Goal: Transaction & Acquisition: Purchase product/service

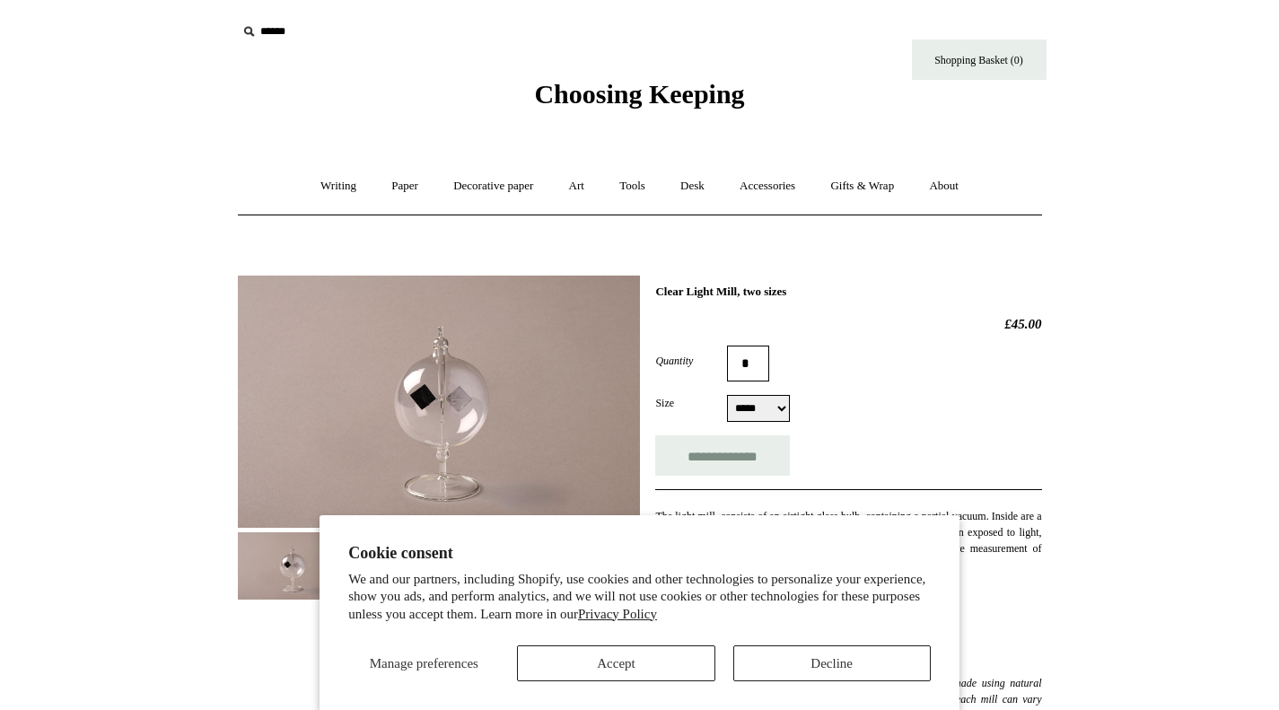
click at [668, 103] on span "Choosing Keeping" at bounding box center [639, 94] width 210 height 30
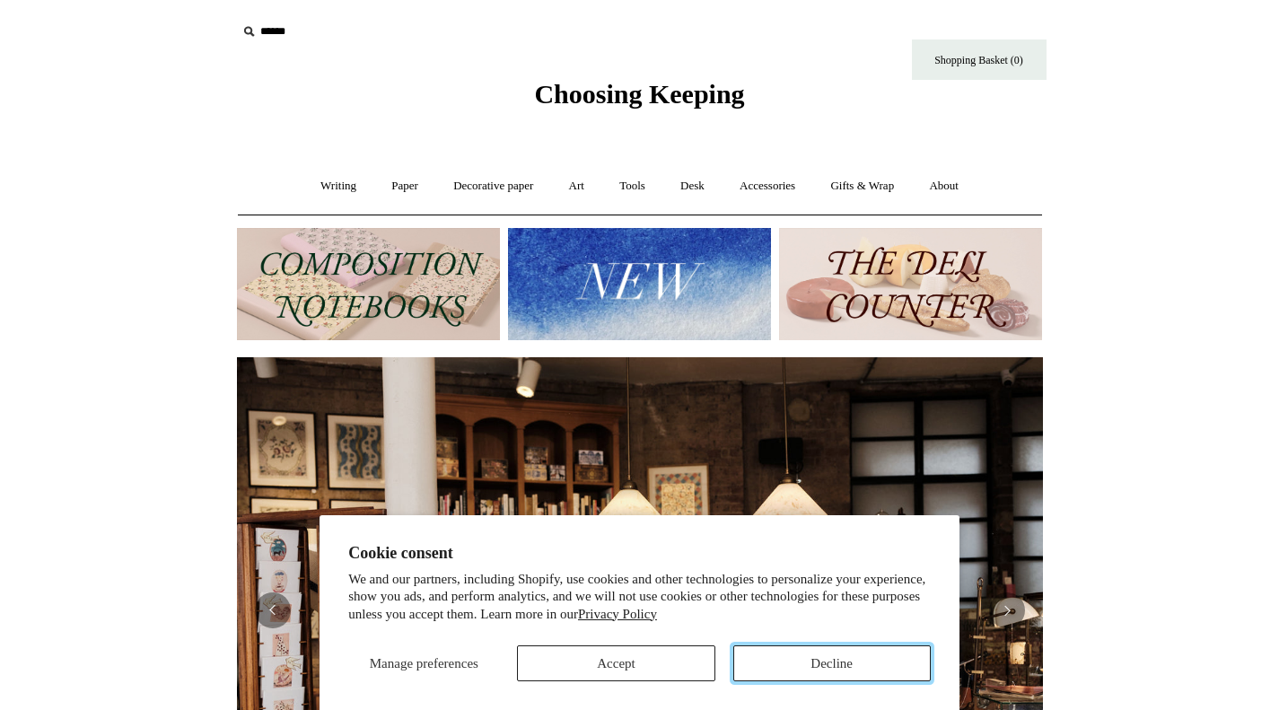
click at [785, 651] on button "Decline" at bounding box center [832, 663] width 198 height 36
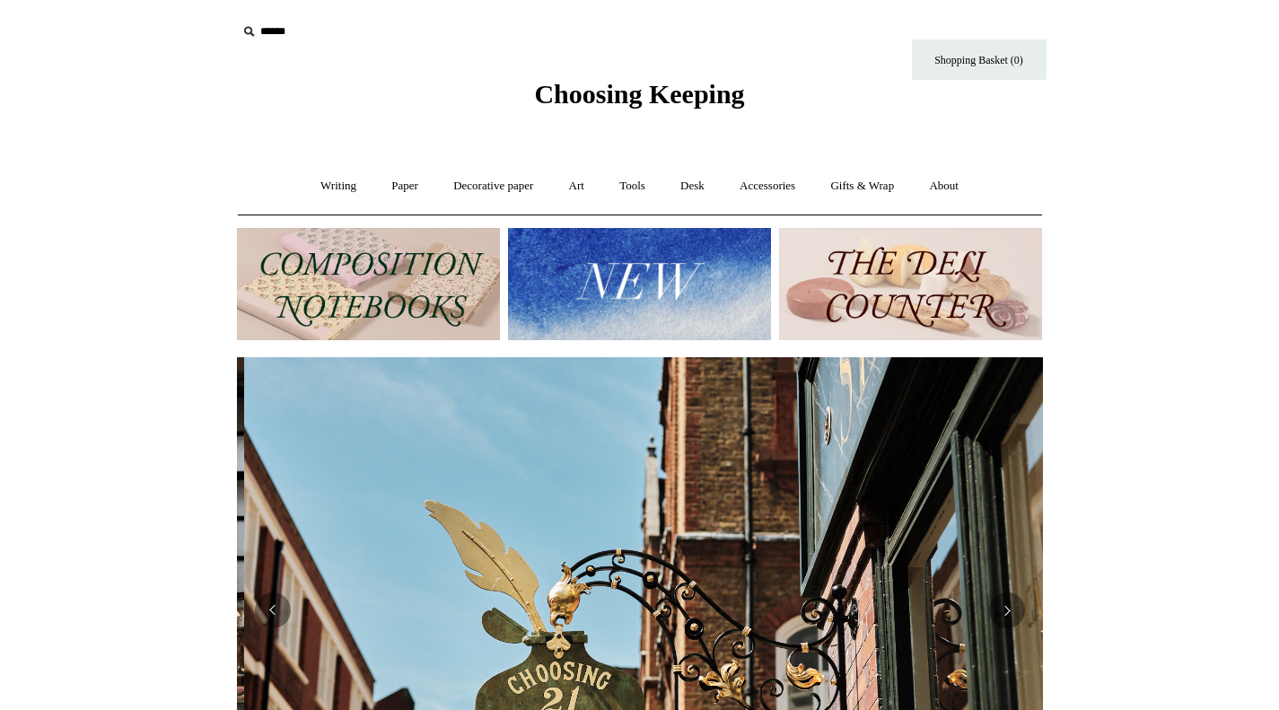
scroll to position [0, 806]
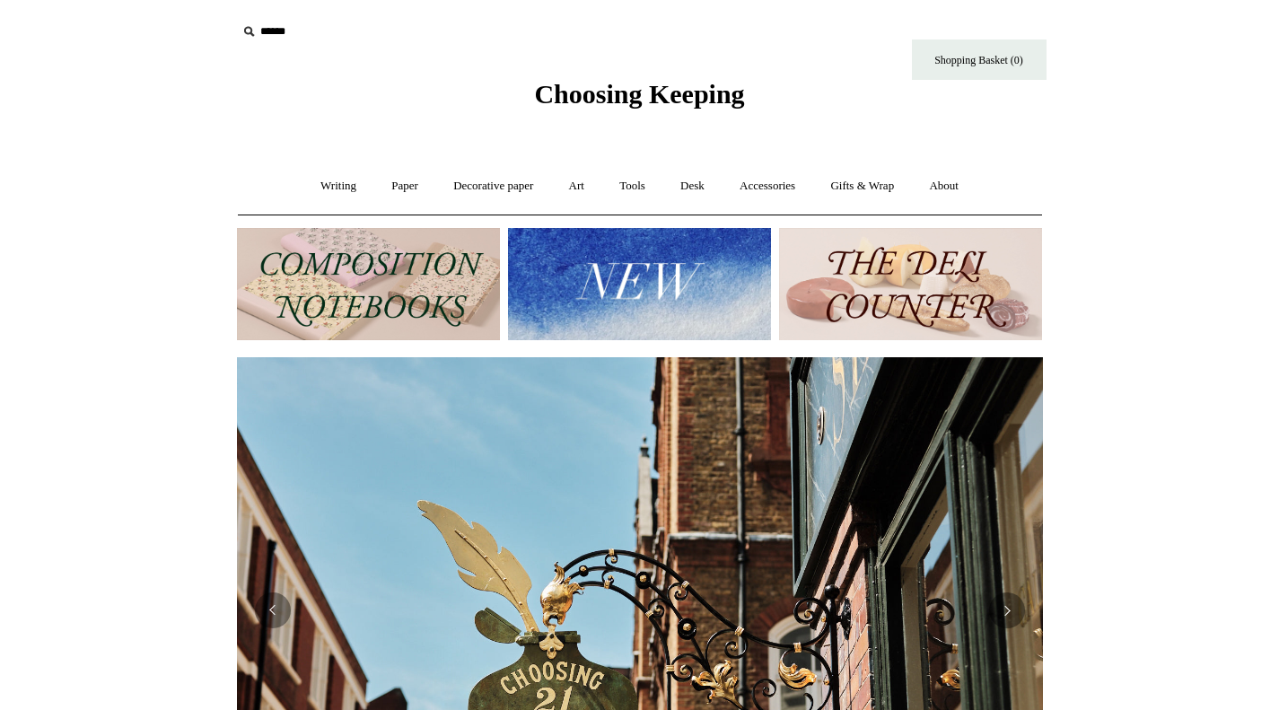
click at [337, 182] on link "Writing +" at bounding box center [338, 186] width 68 height 48
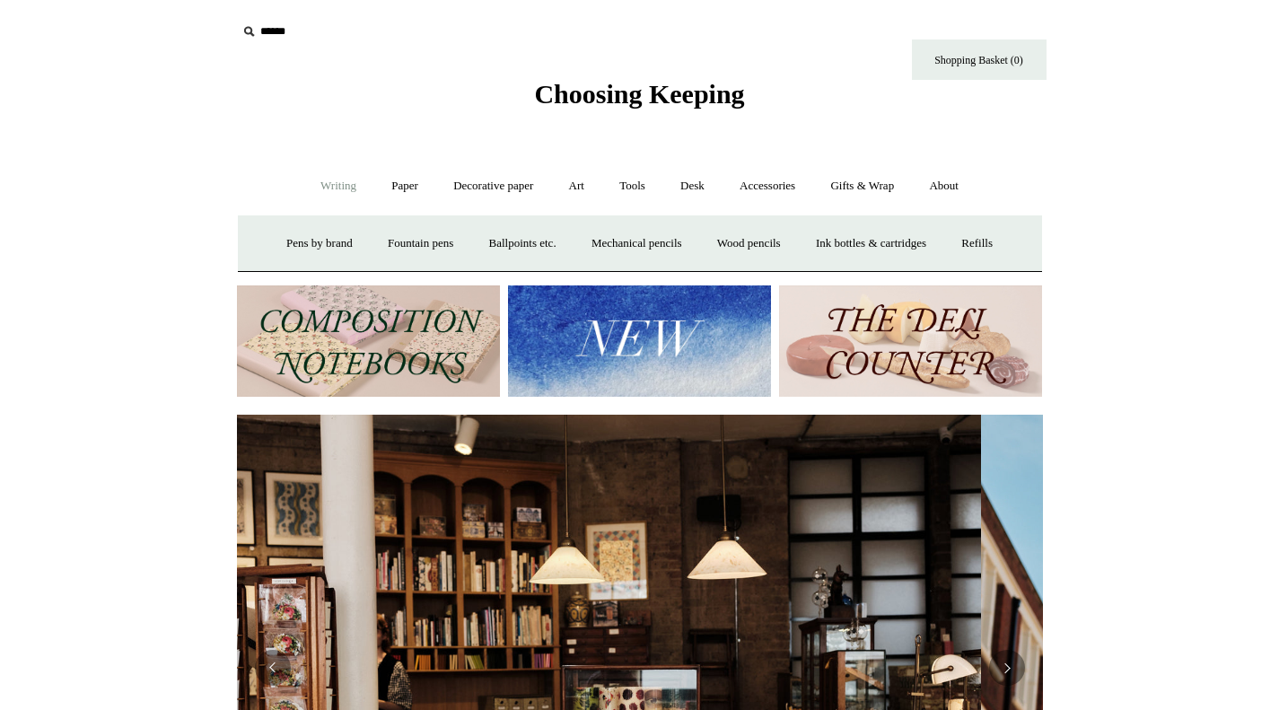
scroll to position [0, 0]
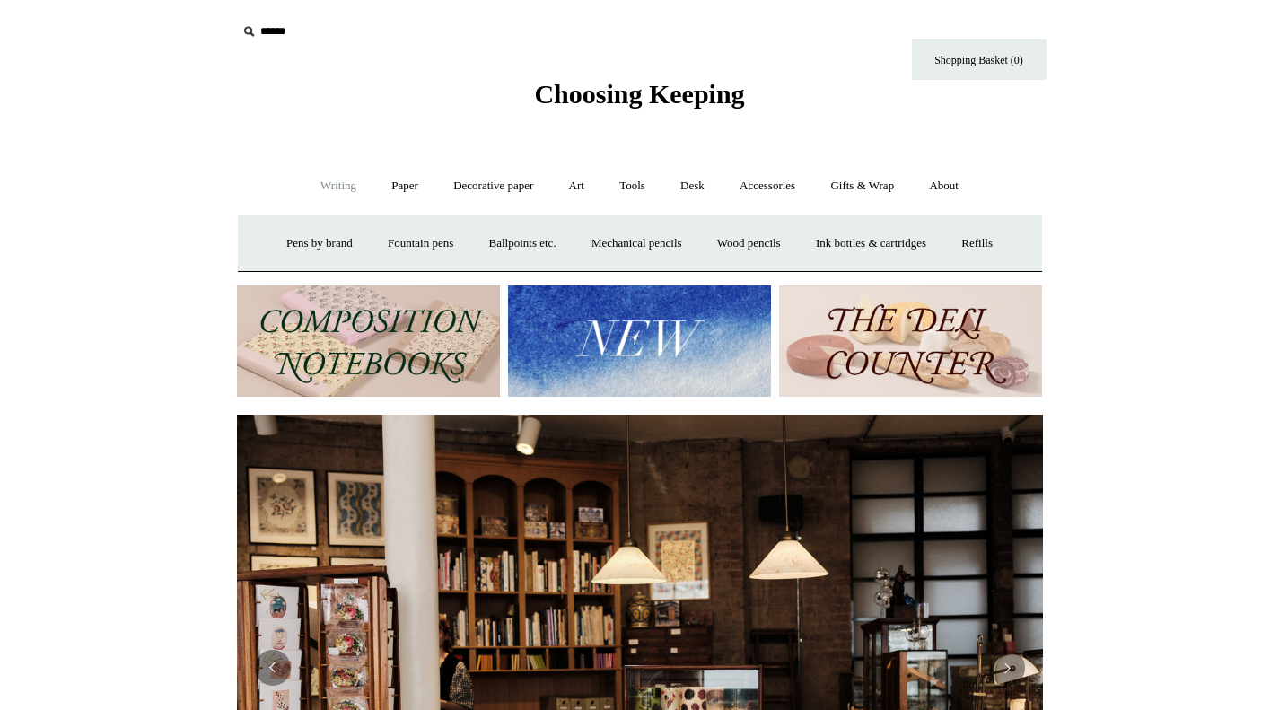
click at [513, 241] on link "Ballpoints etc. +" at bounding box center [523, 244] width 100 height 48
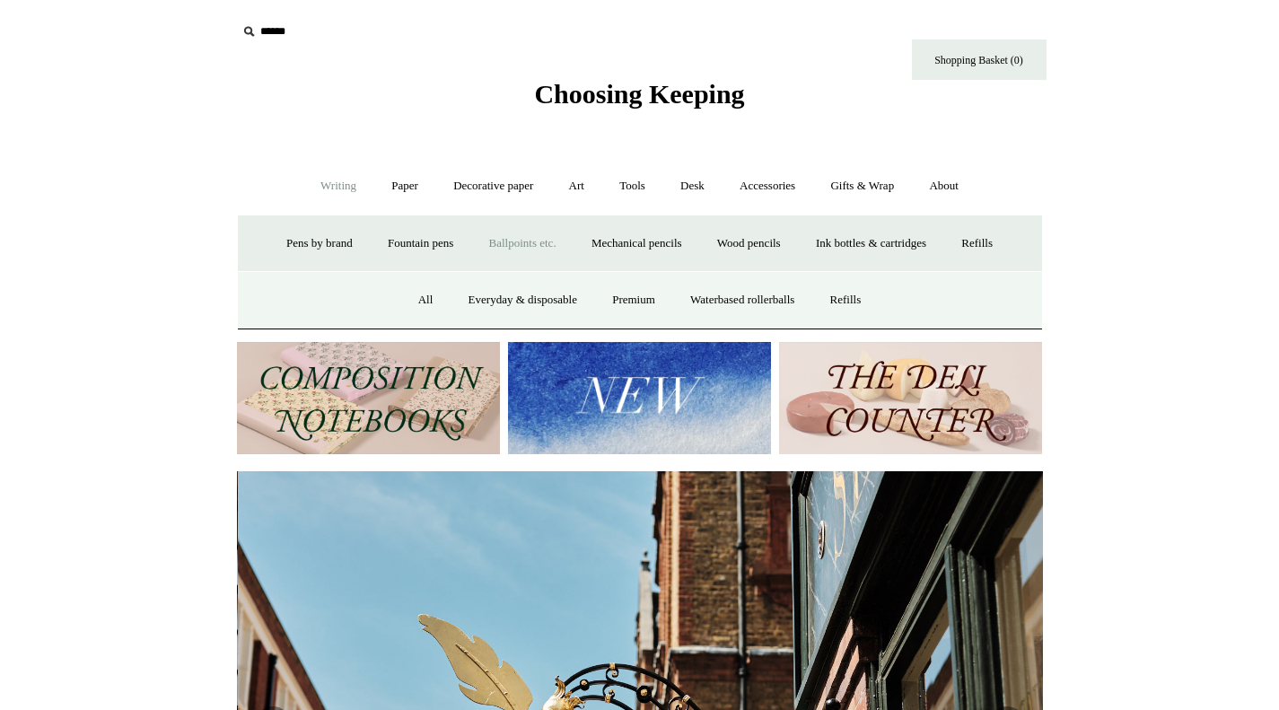
scroll to position [0, 806]
click at [411, 303] on link "All" at bounding box center [426, 301] width 48 height 48
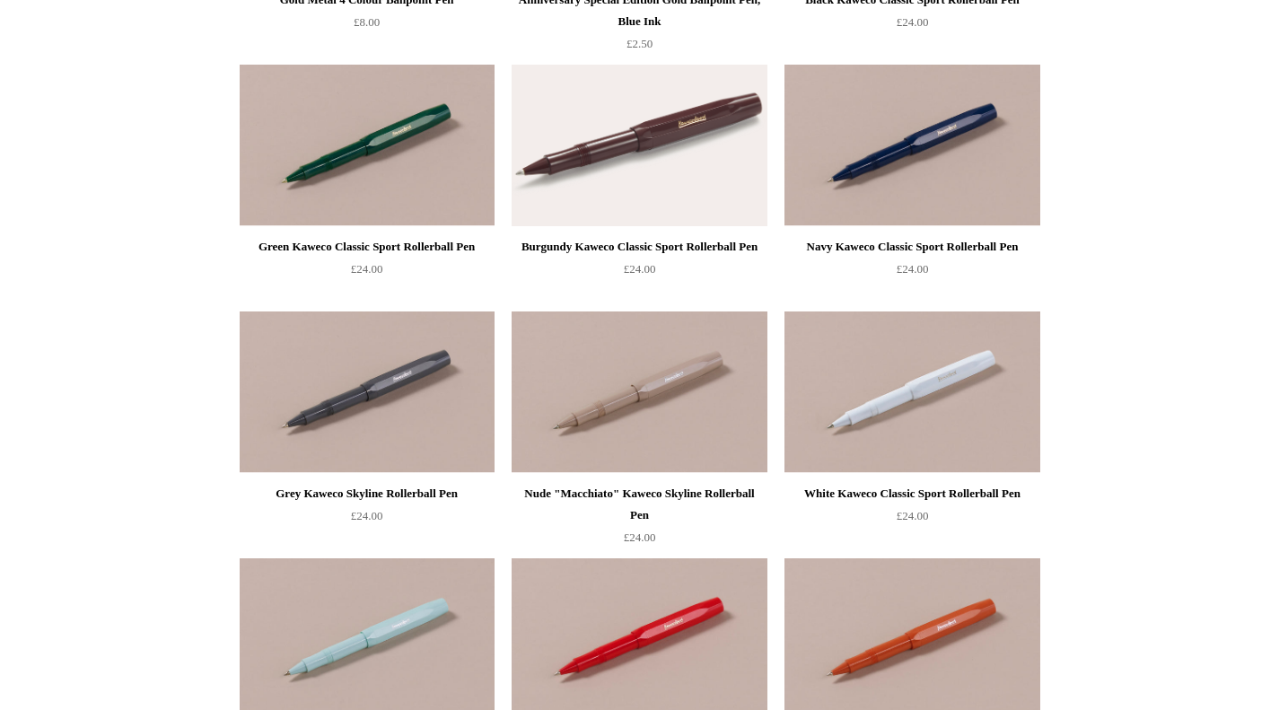
scroll to position [662, 0]
click at [589, 627] on img at bounding box center [639, 640] width 255 height 162
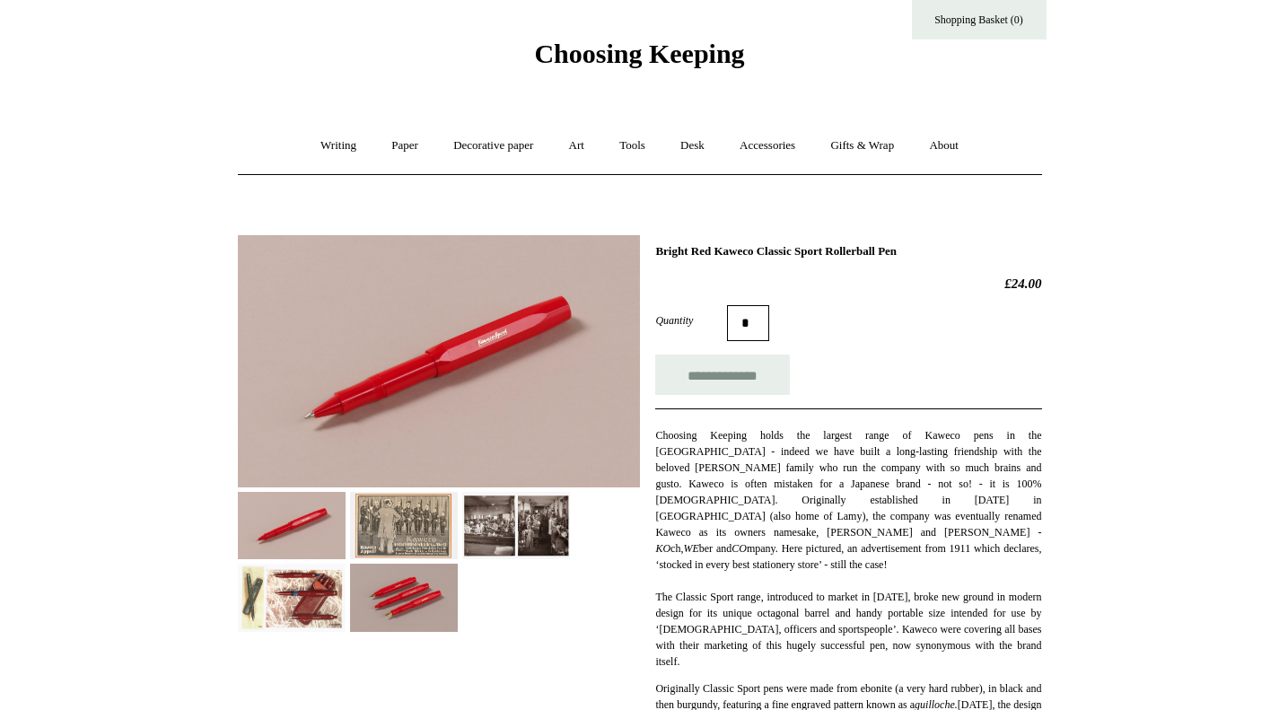
scroll to position [43, 0]
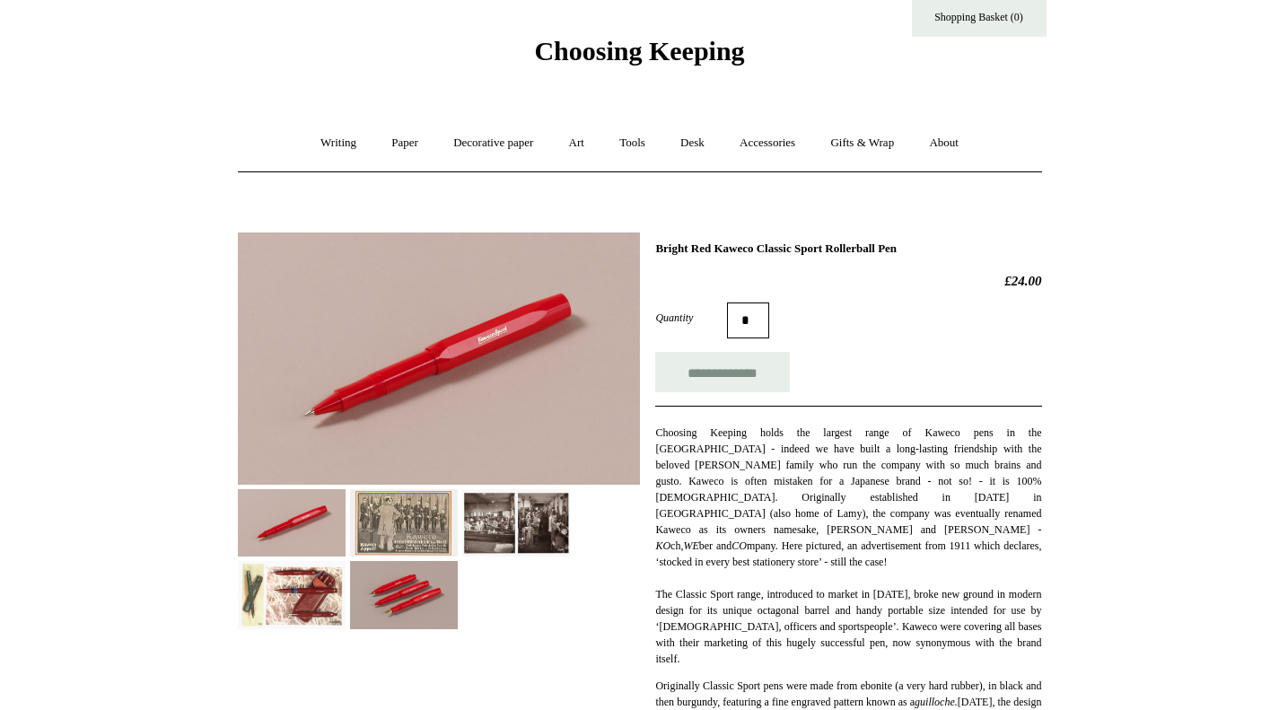
click at [440, 594] on img at bounding box center [404, 594] width 108 height 67
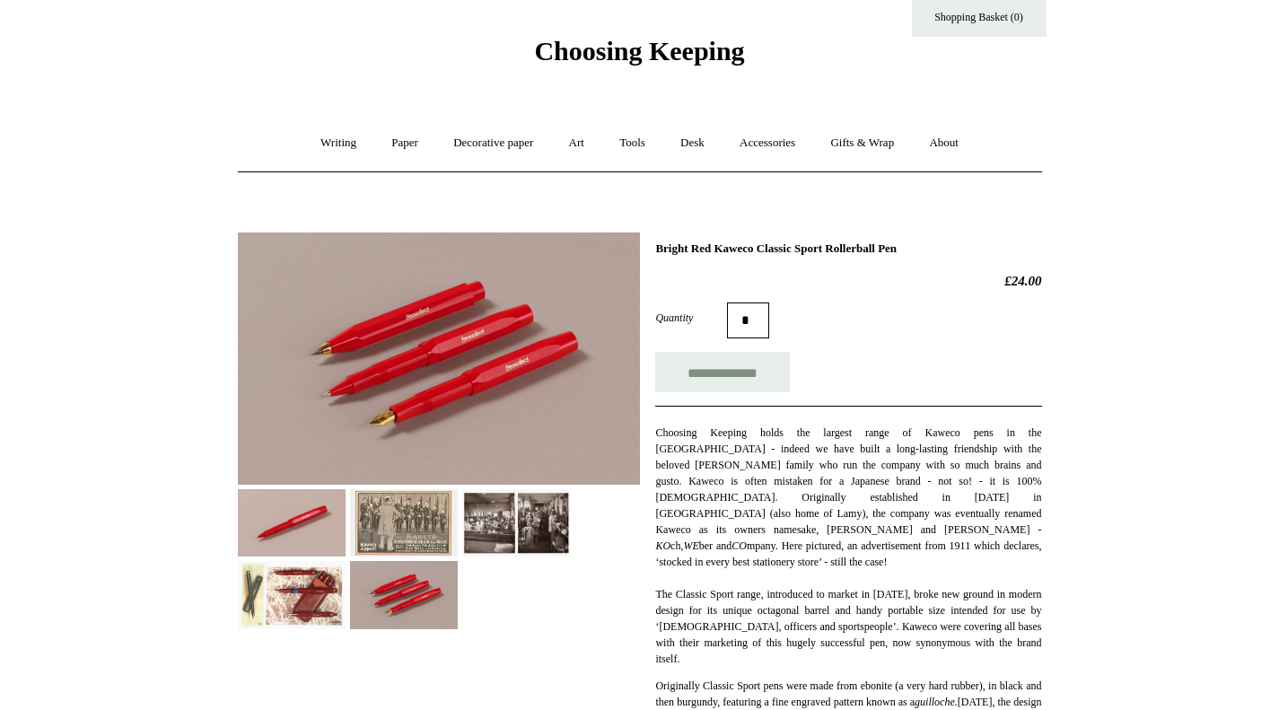
click at [516, 514] on img at bounding box center [516, 522] width 108 height 67
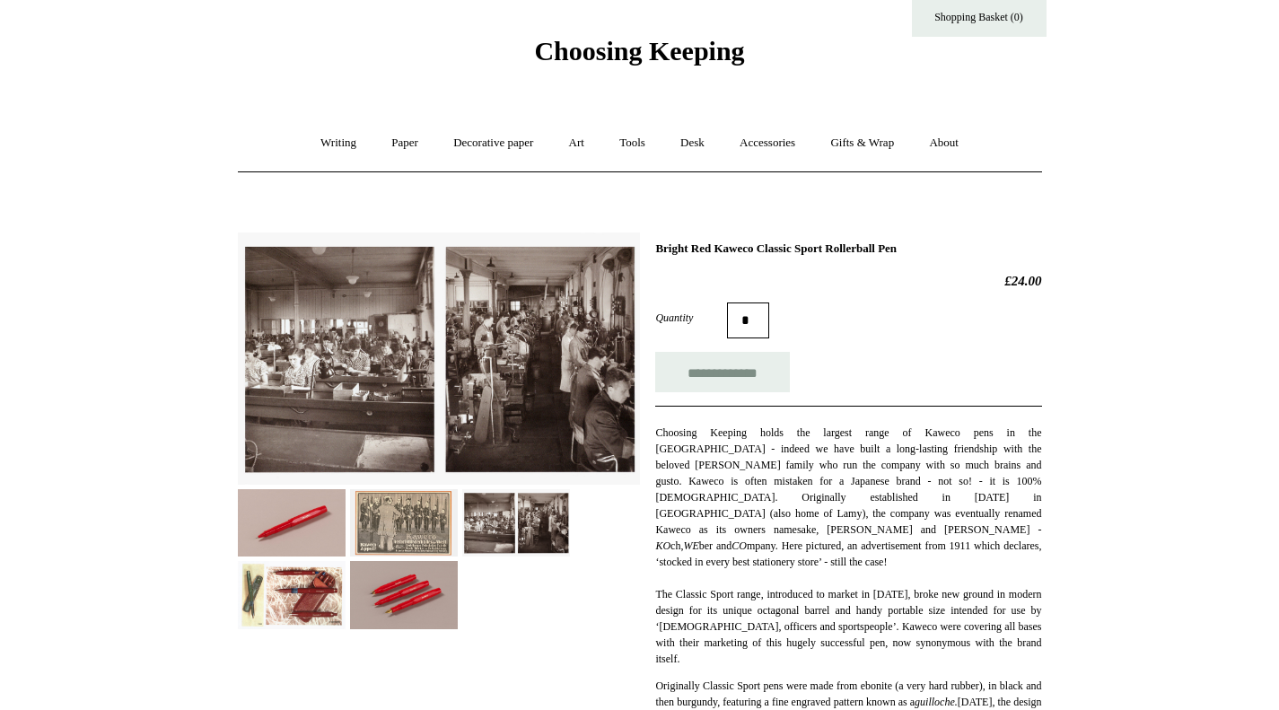
click at [310, 613] on img at bounding box center [292, 594] width 108 height 67
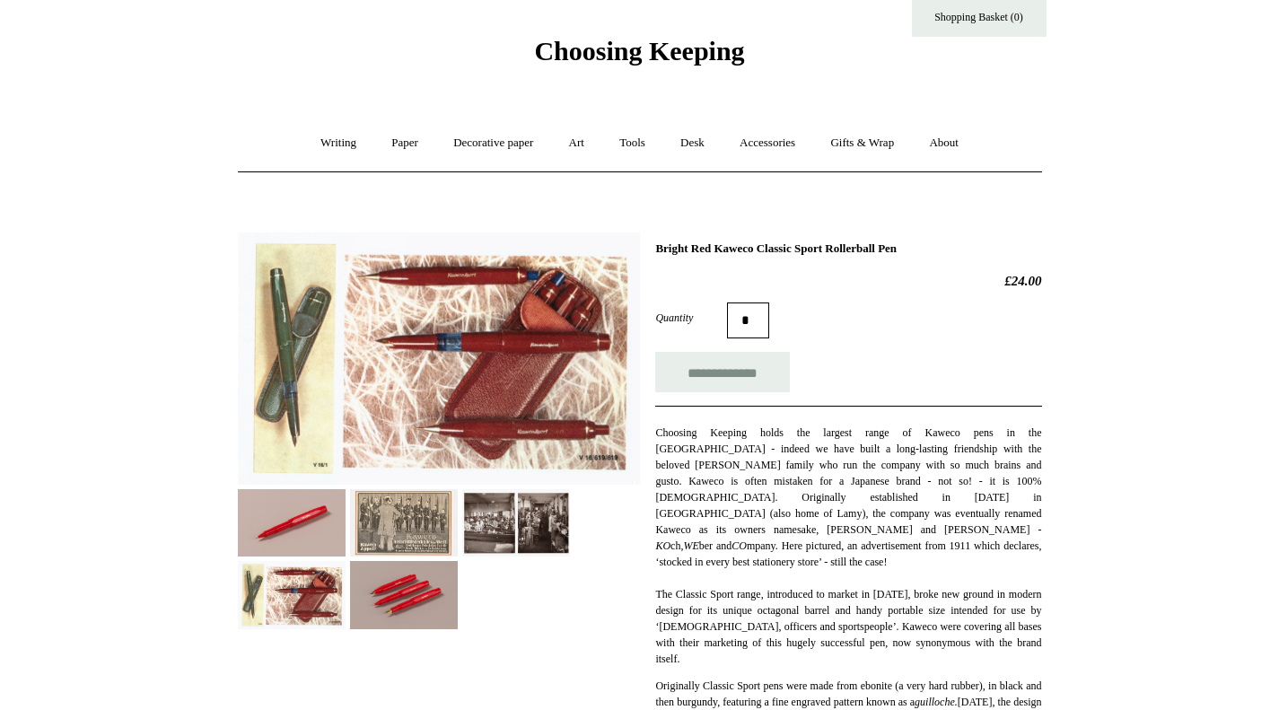
click at [329, 150] on link "Writing +" at bounding box center [338, 143] width 68 height 48
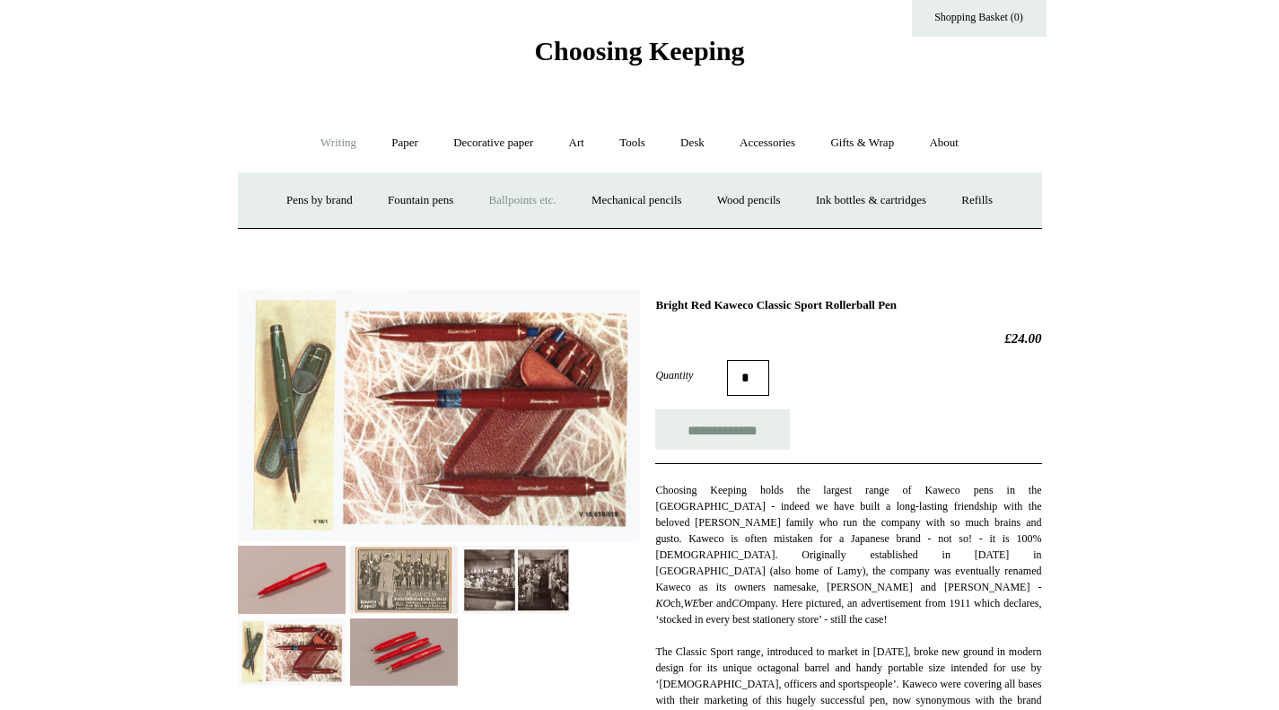
click at [402, 148] on link "Paper +" at bounding box center [404, 143] width 59 height 48
click at [336, 145] on link "Writing +" at bounding box center [338, 143] width 68 height 48
click at [859, 196] on link "Ink bottles & cartridges +" at bounding box center [871, 201] width 143 height 48
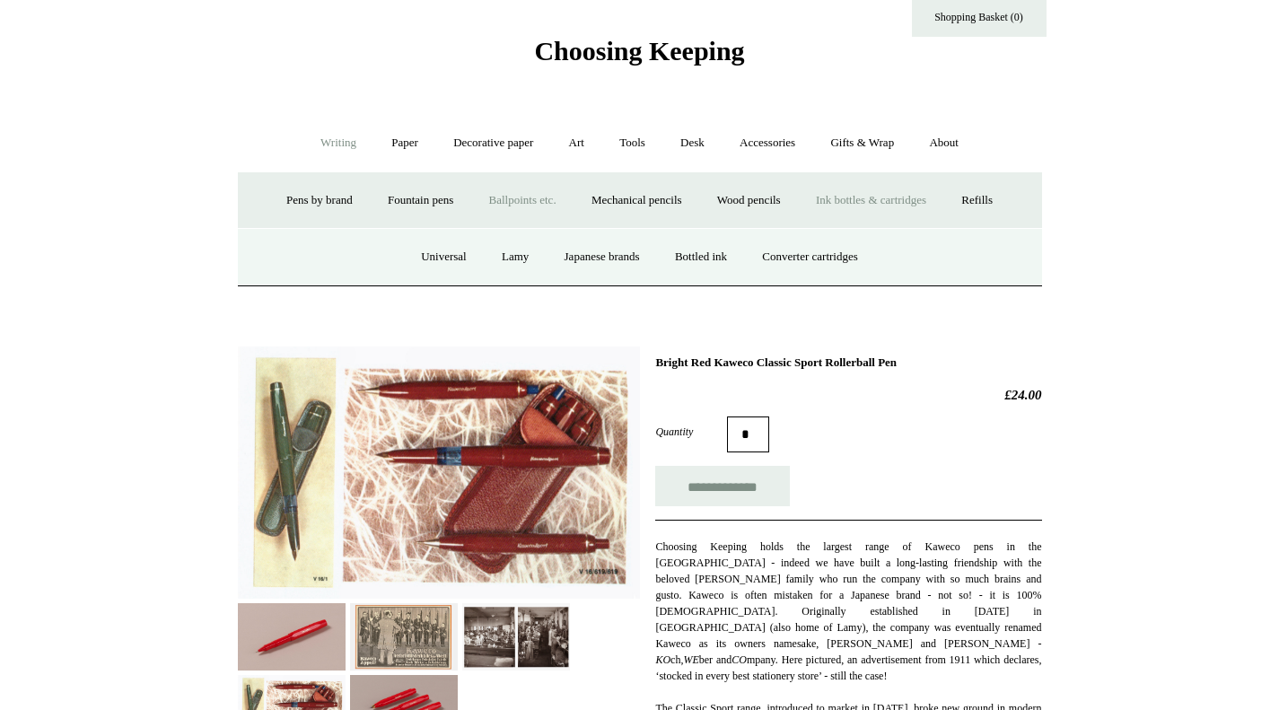
click at [608, 257] on link "Japanese brands" at bounding box center [603, 257] width 108 height 48
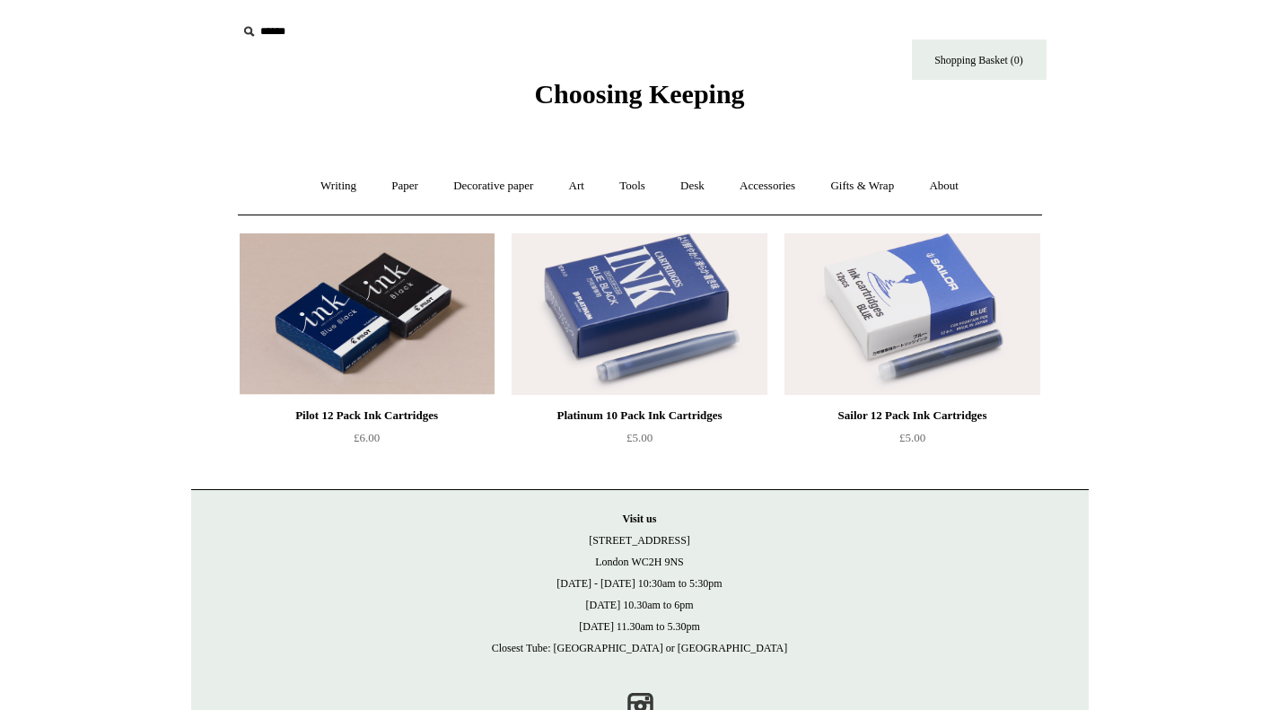
click at [332, 186] on link "Writing +" at bounding box center [338, 186] width 68 height 48
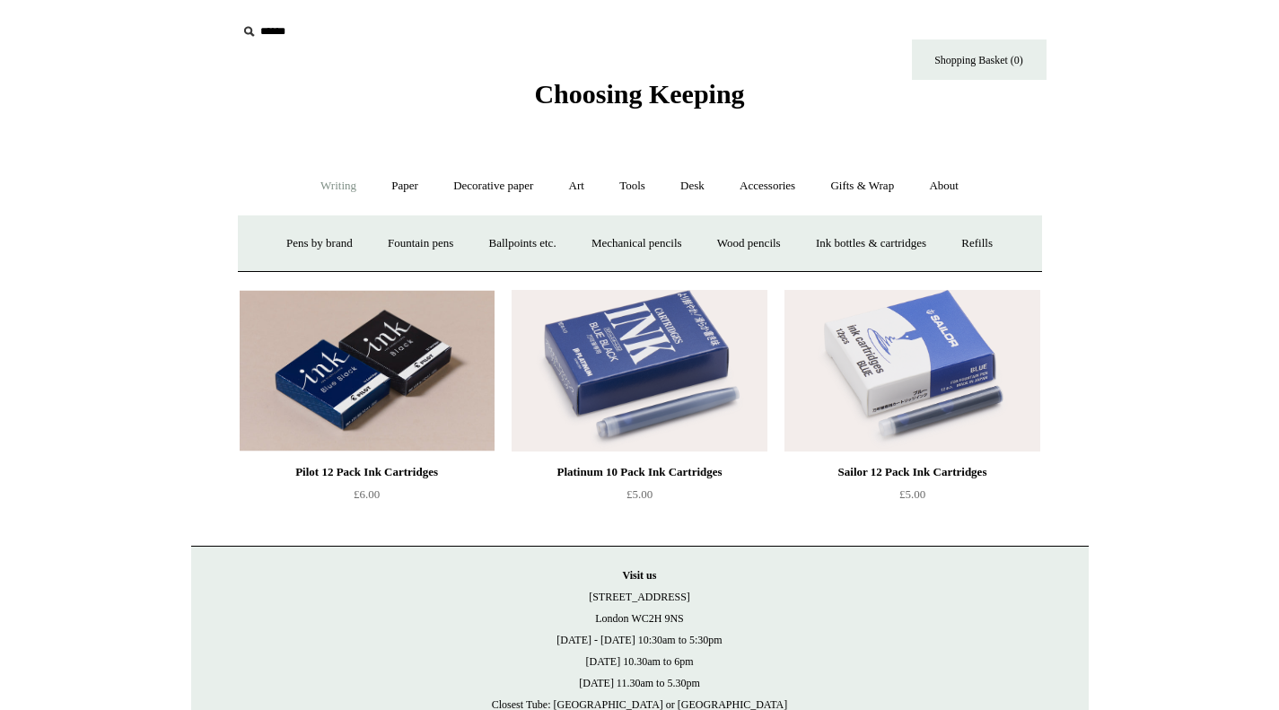
click at [988, 240] on link "Refills +" at bounding box center [977, 244] width 64 height 48
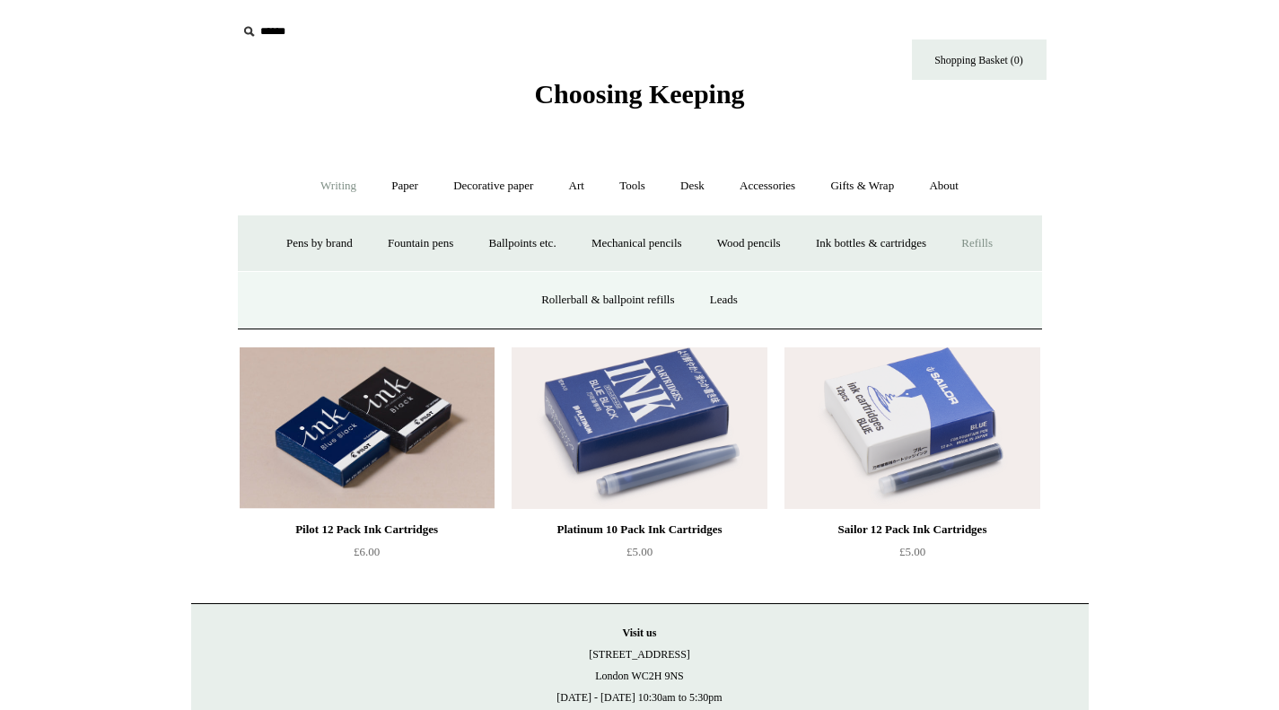
click at [847, 241] on link "Ink bottles & cartridges +" at bounding box center [871, 244] width 143 height 48
click at [812, 302] on link "Converter cartridges" at bounding box center [809, 301] width 127 height 48
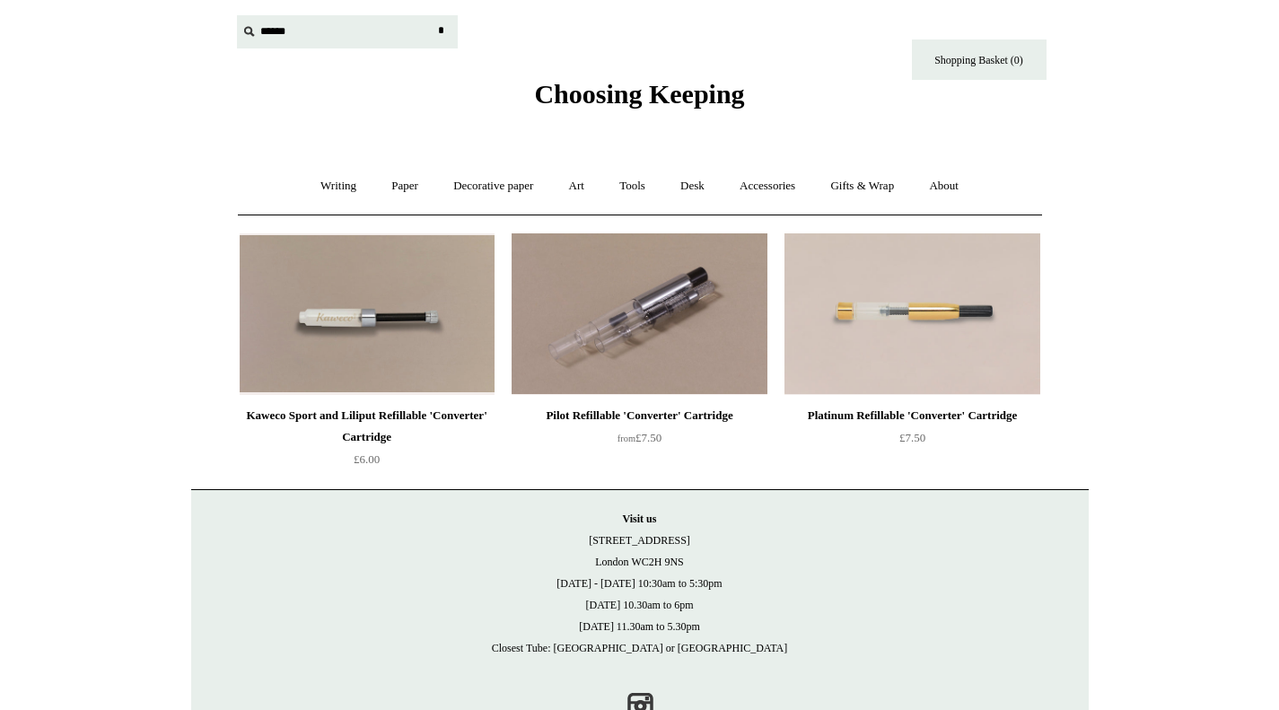
click at [263, 30] on input "text" at bounding box center [347, 31] width 221 height 33
type input "**********"
click at [433, 15] on input "*" at bounding box center [442, 30] width 18 height 31
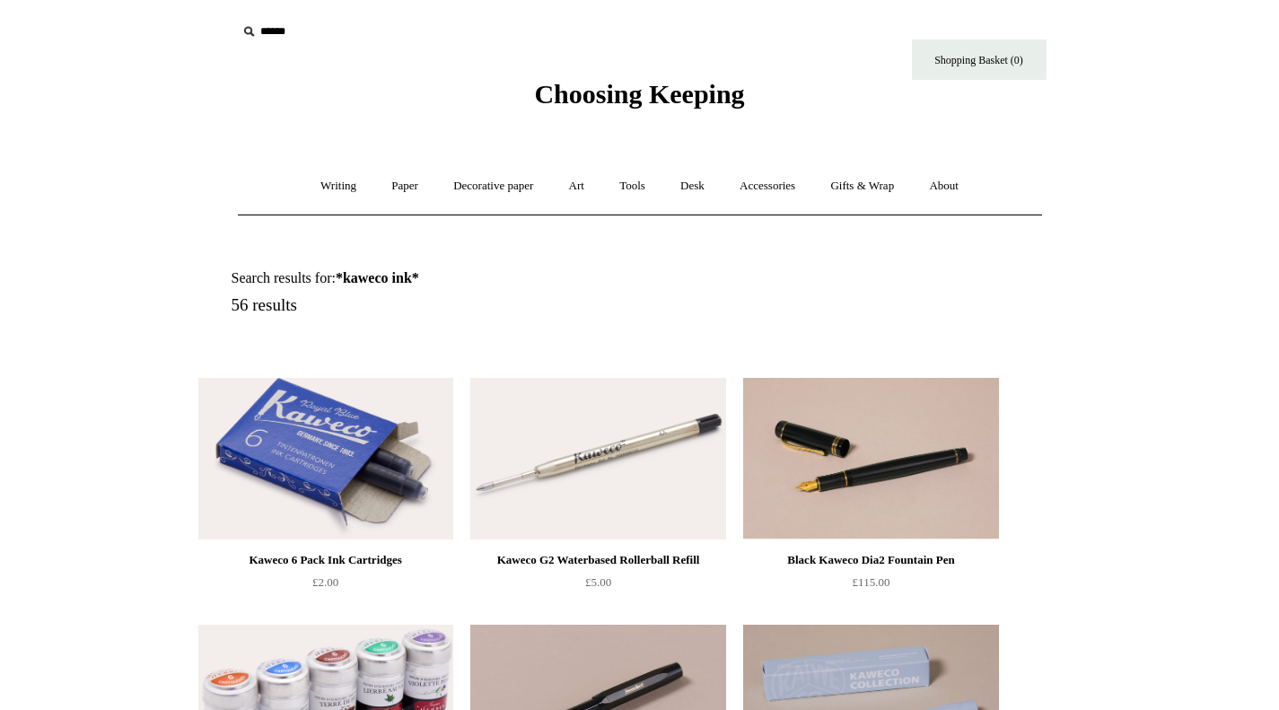
click at [320, 189] on link "Writing +" at bounding box center [338, 186] width 68 height 48
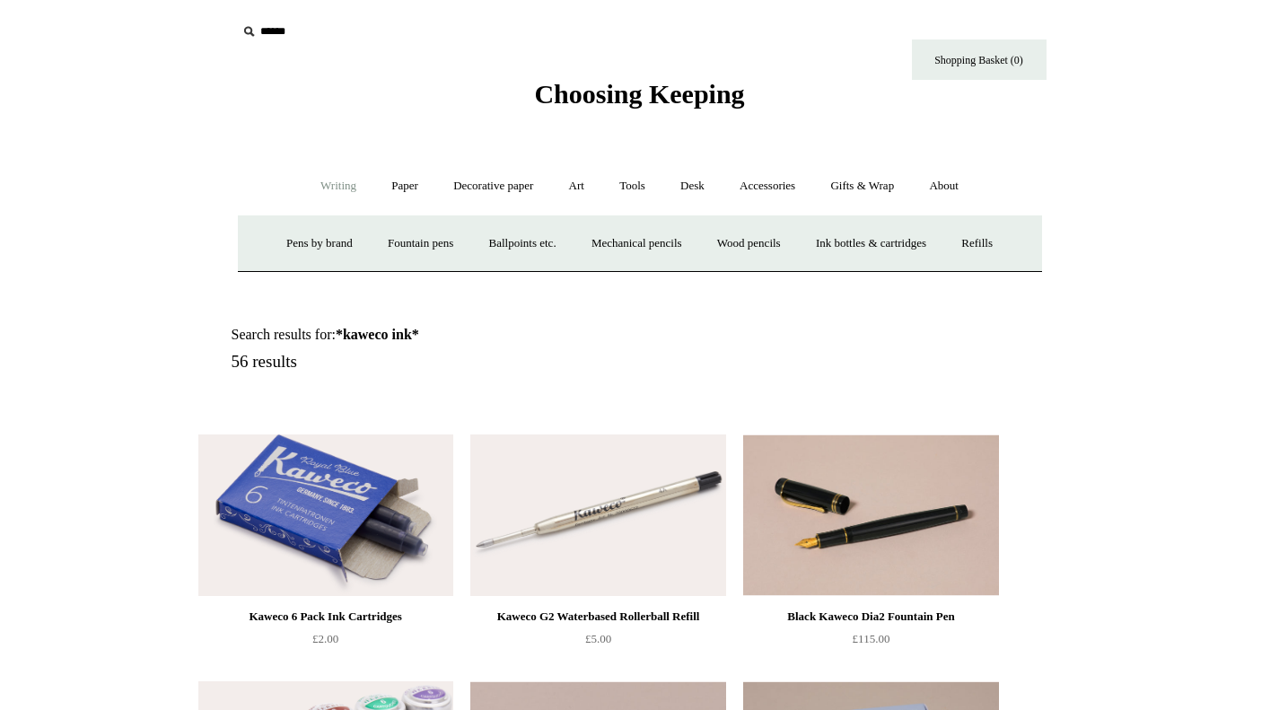
click at [402, 192] on link "Paper +" at bounding box center [404, 186] width 59 height 48
click at [377, 248] on link "Notebooks +" at bounding box center [388, 244] width 83 height 48
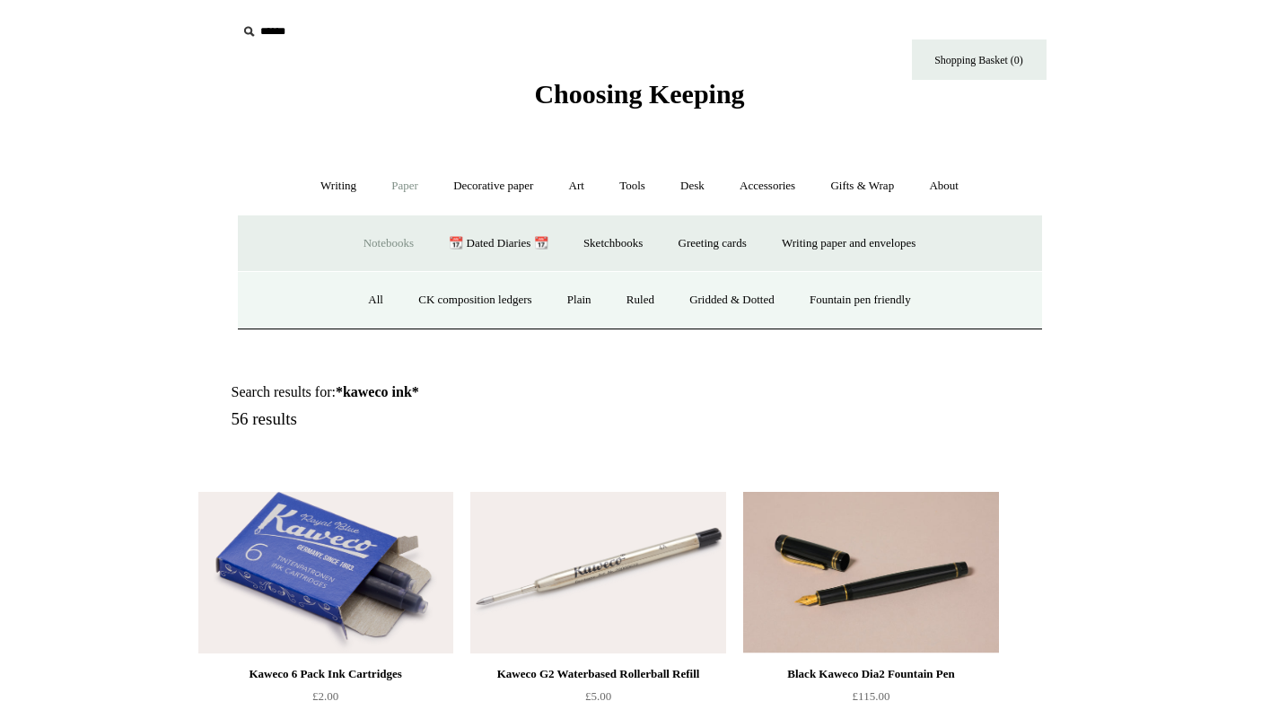
click at [358, 307] on link "All" at bounding box center [376, 301] width 48 height 48
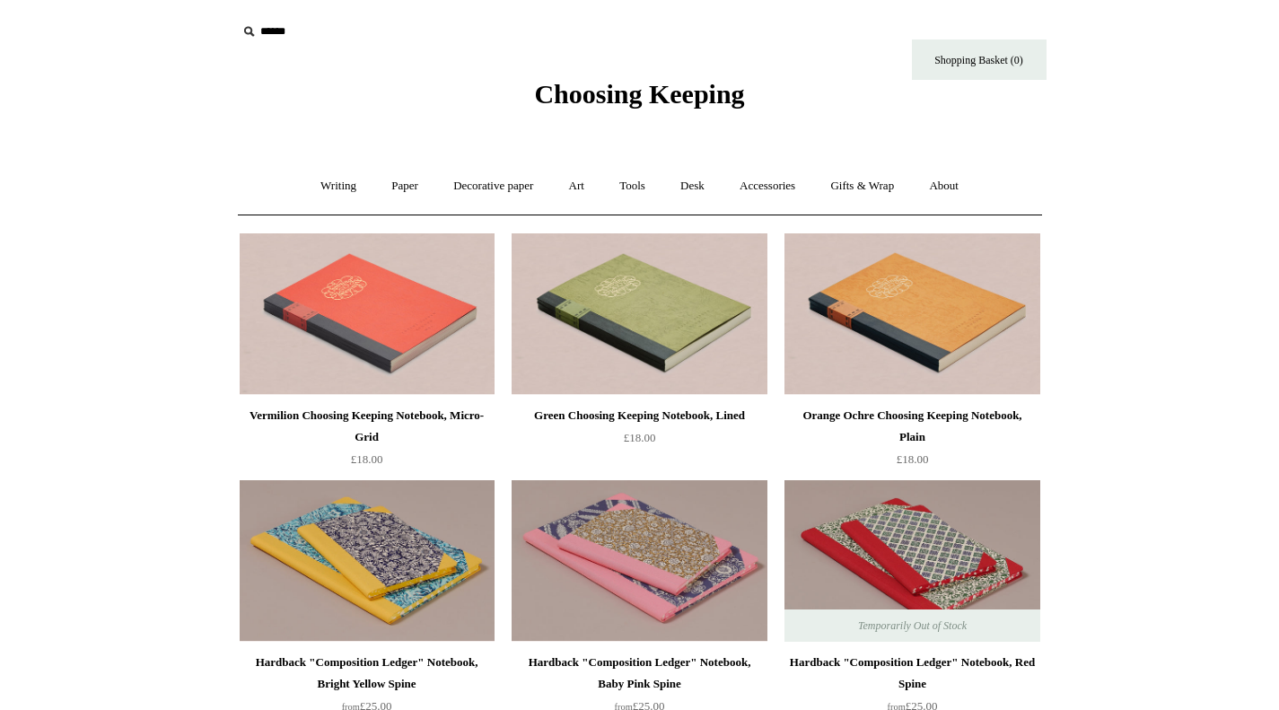
click at [505, 187] on link "Decorative paper +" at bounding box center [493, 186] width 112 height 48
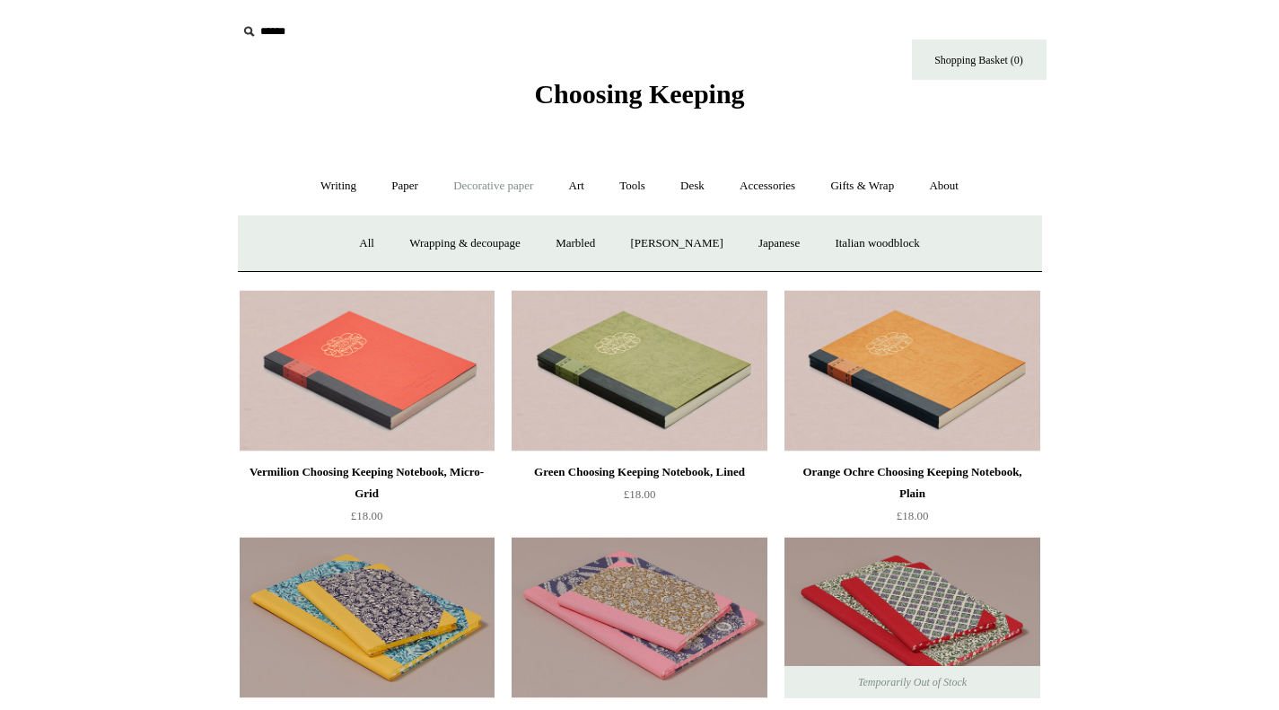
click at [558, 190] on link "Art +" at bounding box center [577, 186] width 48 height 48
click at [628, 192] on link "Tools +" at bounding box center [632, 186] width 58 height 48
click at [741, 186] on link "Accessories +" at bounding box center [768, 186] width 88 height 48
click at [630, 239] on link "Light mills" at bounding box center [622, 244] width 83 height 48
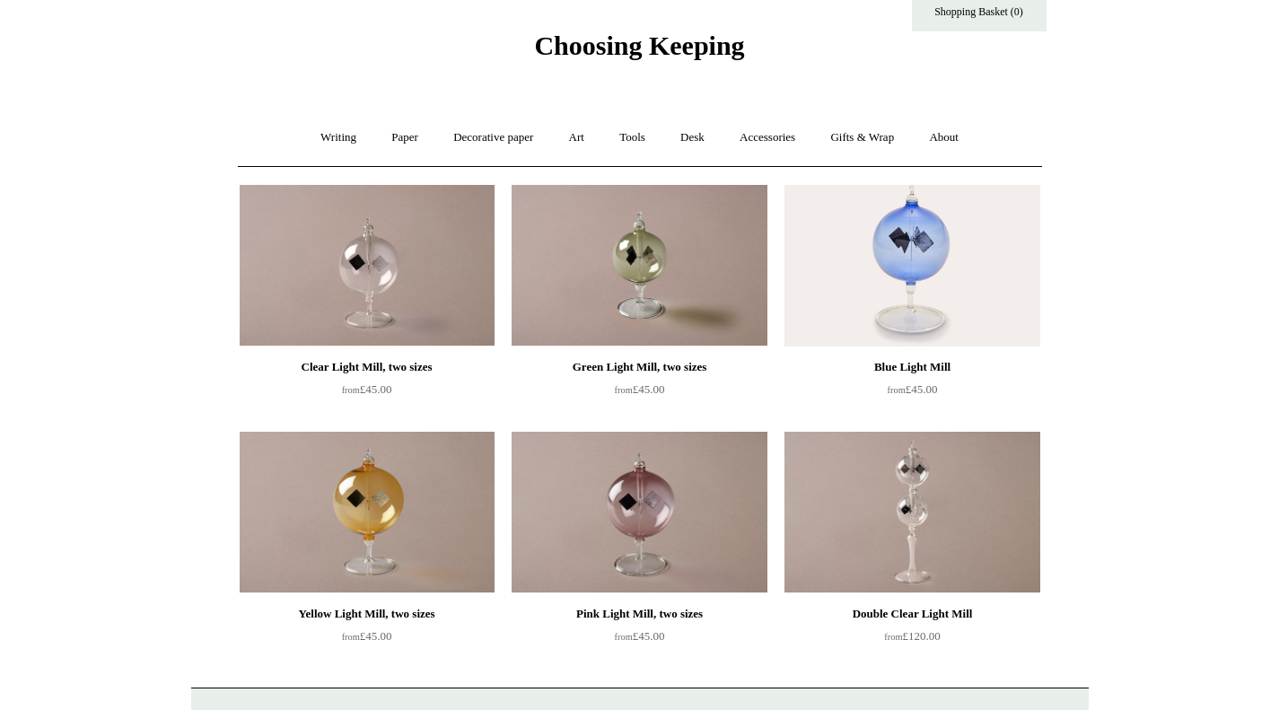
scroll to position [49, 0]
click at [373, 261] on img at bounding box center [367, 265] width 255 height 162
click at [970, 490] on img at bounding box center [912, 512] width 255 height 162
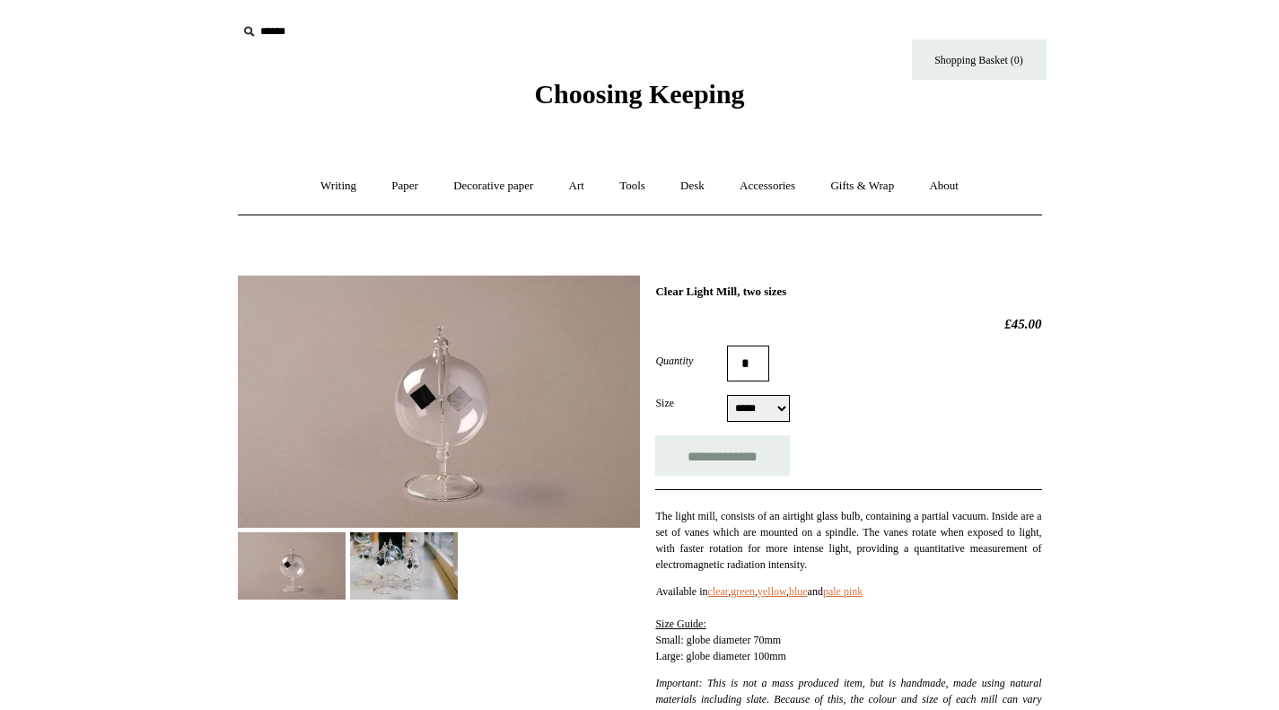
click at [408, 550] on img at bounding box center [404, 565] width 108 height 67
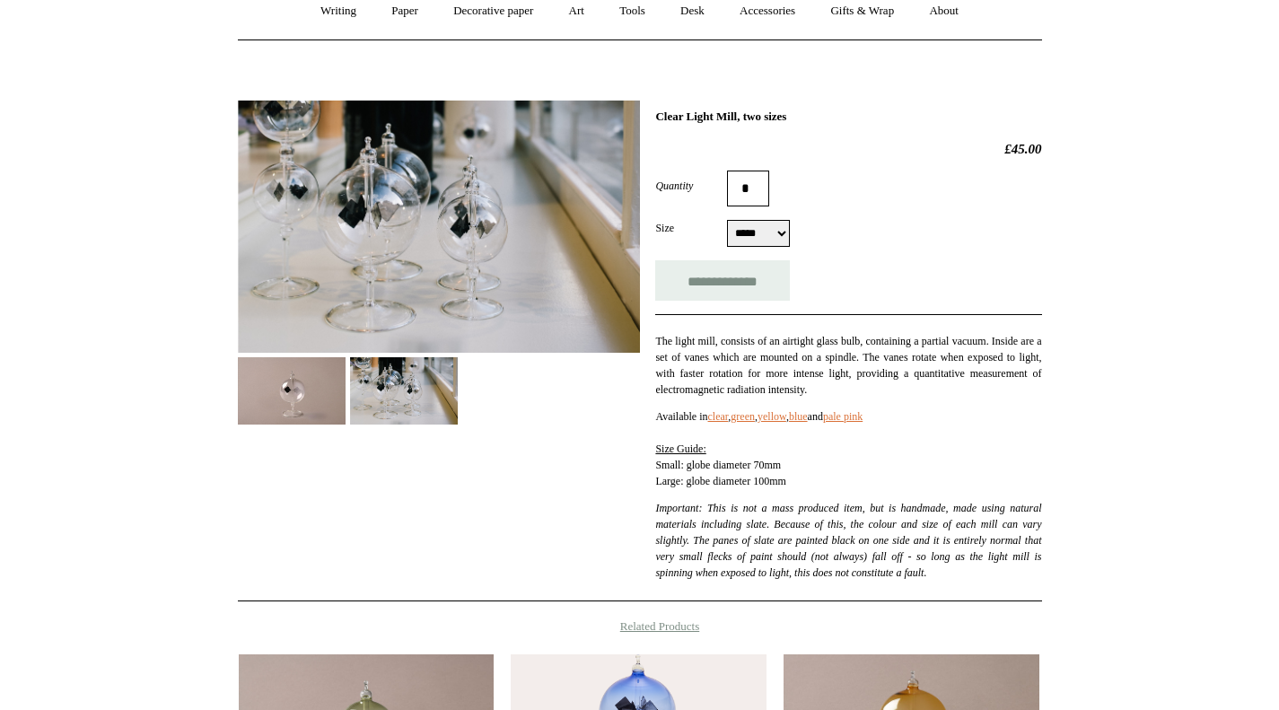
scroll to position [145, 0]
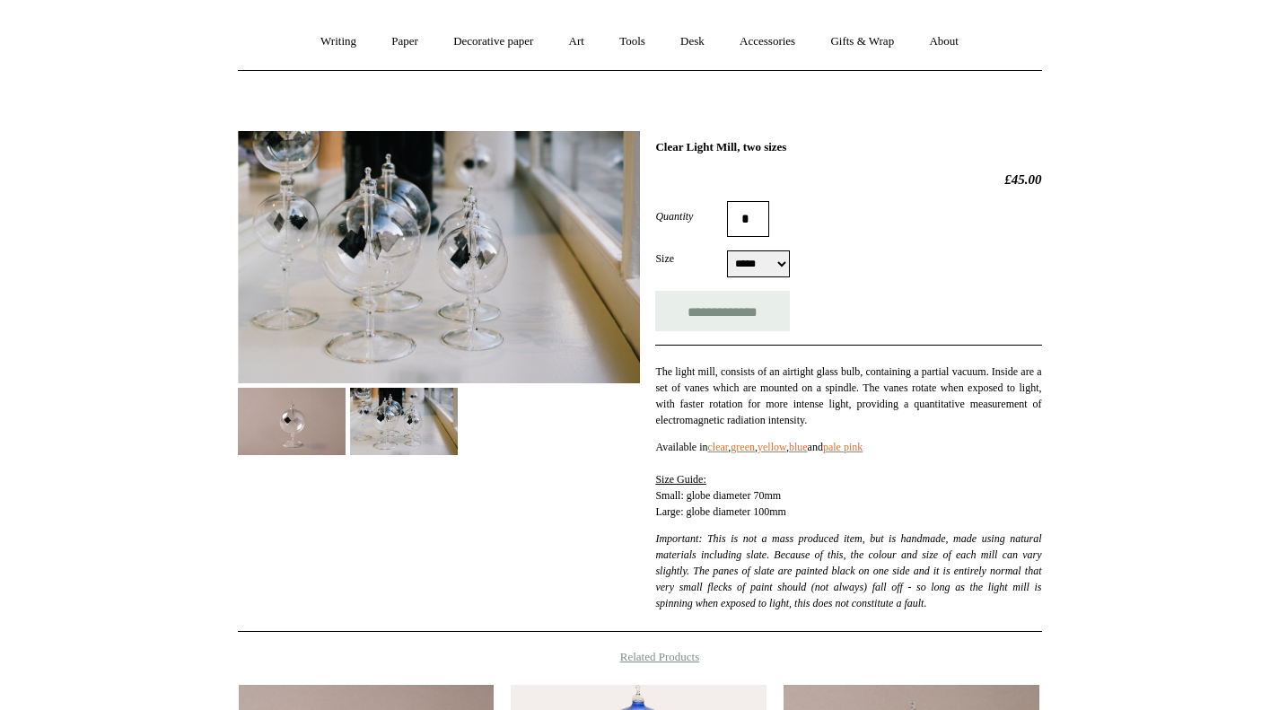
click at [413, 432] on img at bounding box center [404, 421] width 108 height 67
click at [756, 263] on select "***** *****" at bounding box center [758, 263] width 63 height 27
select select "*****"
click at [727, 252] on select "***** *****" at bounding box center [758, 263] width 63 height 27
click at [288, 439] on img at bounding box center [292, 421] width 108 height 67
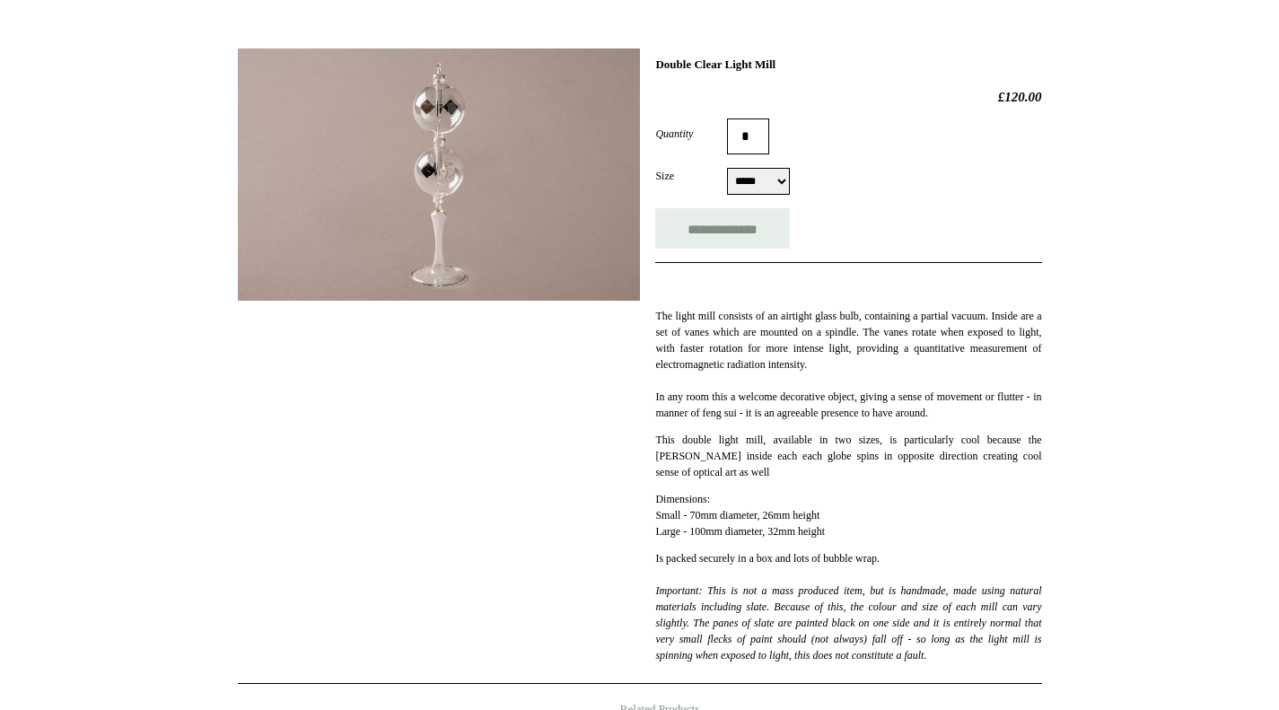
scroll to position [228, 0]
click at [489, 203] on img at bounding box center [439, 174] width 402 height 252
